Goal: Task Accomplishment & Management: Use online tool/utility

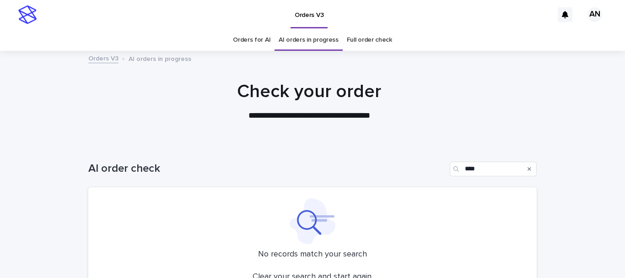
click at [372, 46] on link "Full order check" at bounding box center [369, 39] width 45 height 21
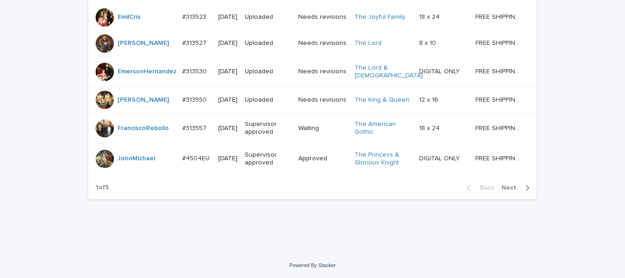
scroll to position [915, 0]
click at [525, 192] on icon "button" at bounding box center [527, 187] width 4 height 8
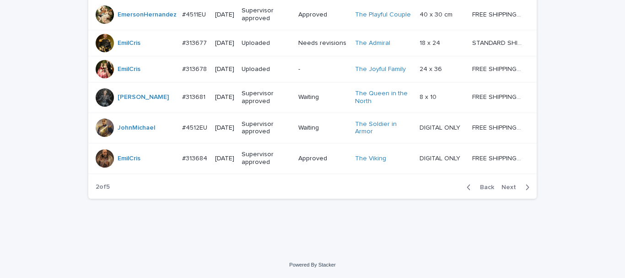
scroll to position [943, 0]
click at [525, 189] on icon "button" at bounding box center [527, 187] width 4 height 8
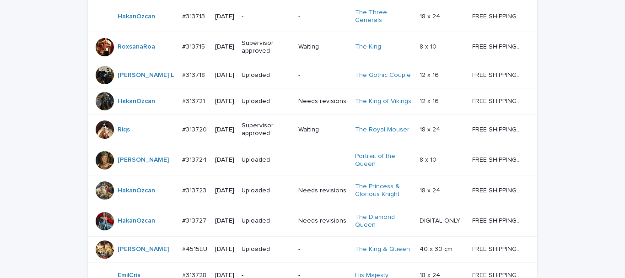
scroll to position [889, 0]
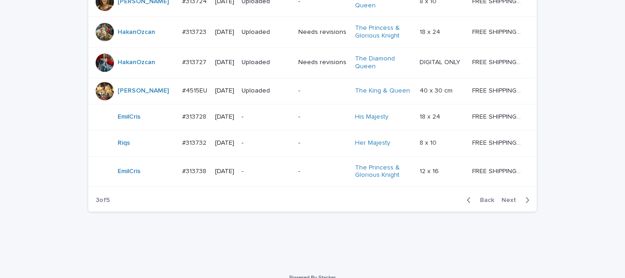
click at [525, 204] on icon "button" at bounding box center [527, 200] width 4 height 8
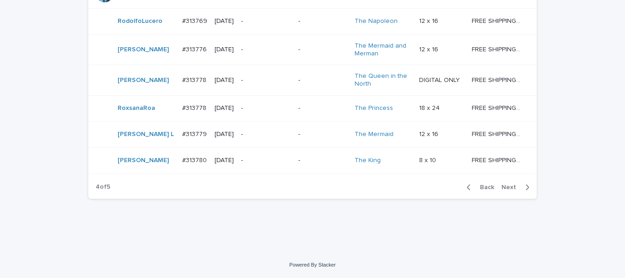
scroll to position [941, 0]
click at [527, 190] on button "Next" at bounding box center [516, 187] width 39 height 8
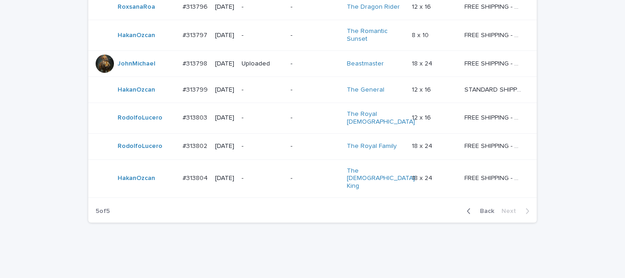
scroll to position [529, 0]
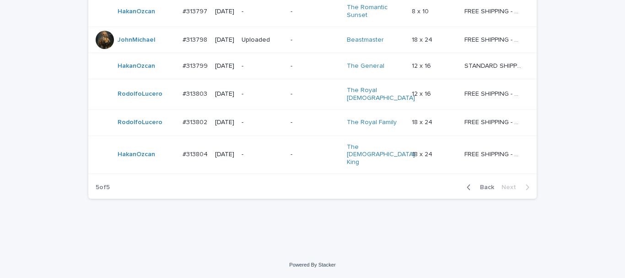
click at [468, 191] on icon "button" at bounding box center [468, 187] width 4 height 8
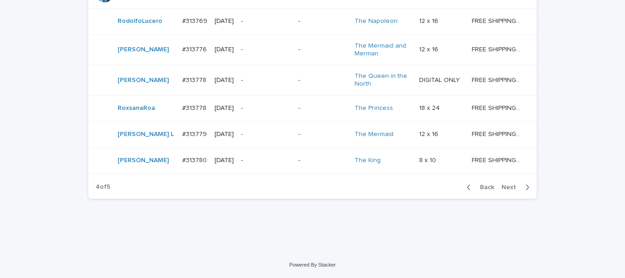
scroll to position [943, 0]
